Goal: Check status: Check status

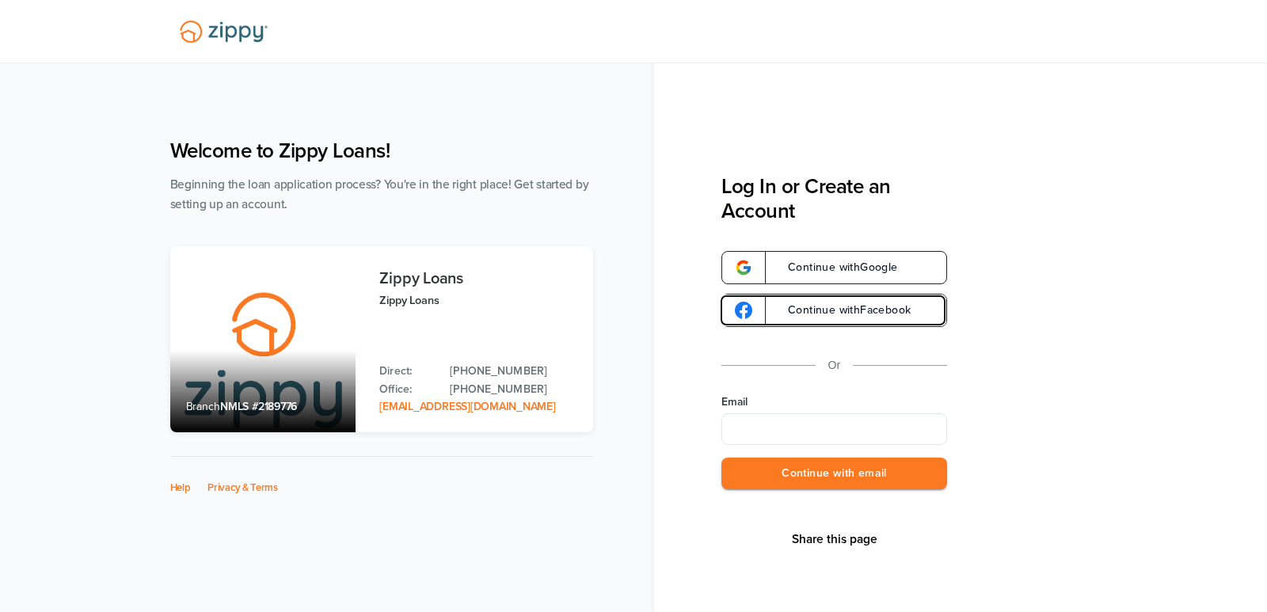
click at [866, 318] on link "Continue with Facebook" at bounding box center [834, 310] width 226 height 33
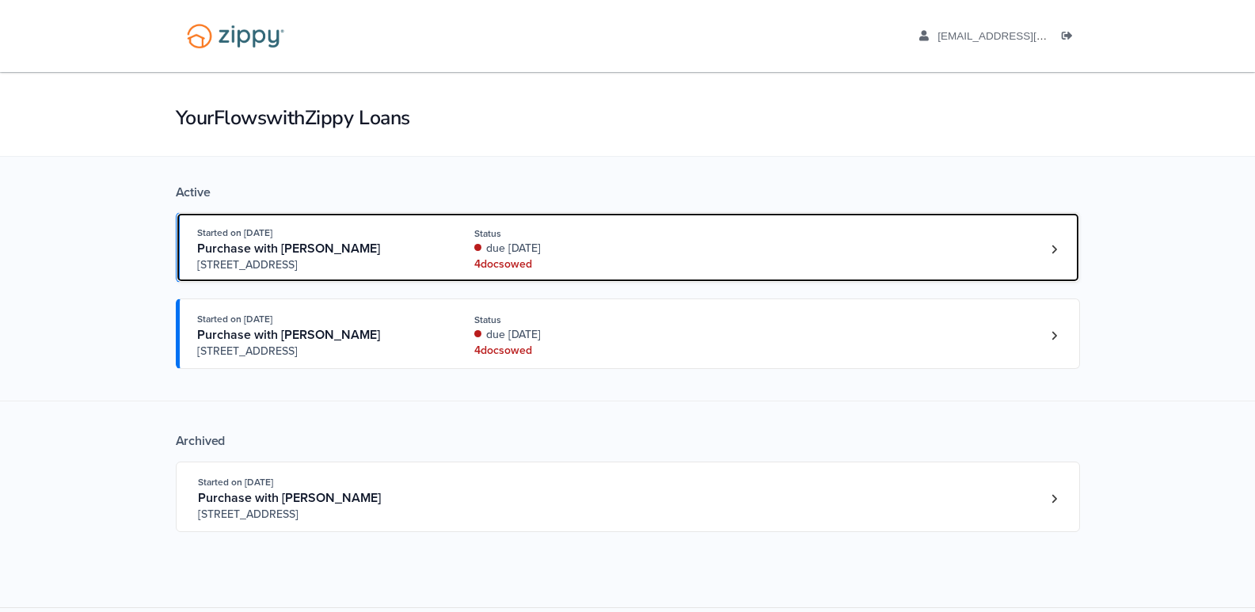
click at [516, 253] on div "due 11 days ago" at bounding box center [579, 249] width 211 height 16
